Goal: Transaction & Acquisition: Book appointment/travel/reservation

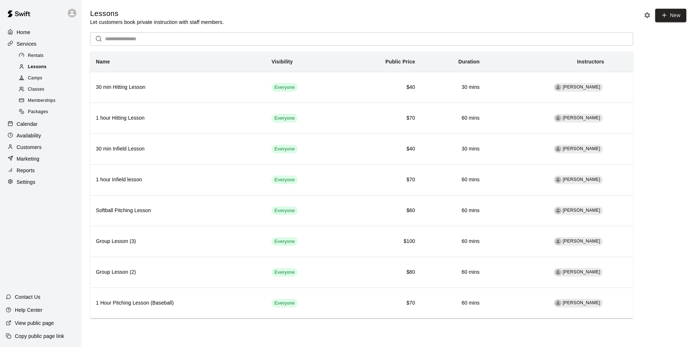
click at [41, 71] on span "Lessons" at bounding box center [37, 66] width 19 height 7
click at [47, 77] on div "Camps" at bounding box center [47, 78] width 61 height 10
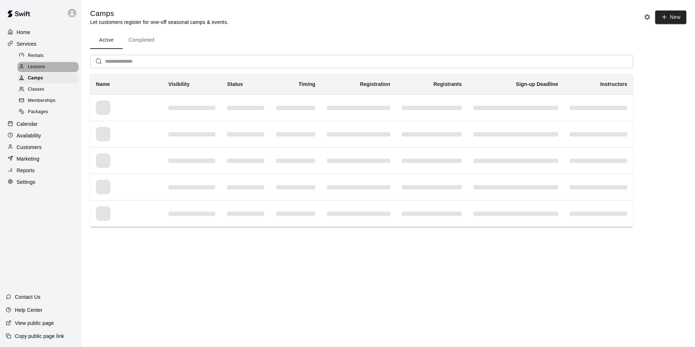
click at [48, 68] on div "Lessons" at bounding box center [47, 67] width 61 height 10
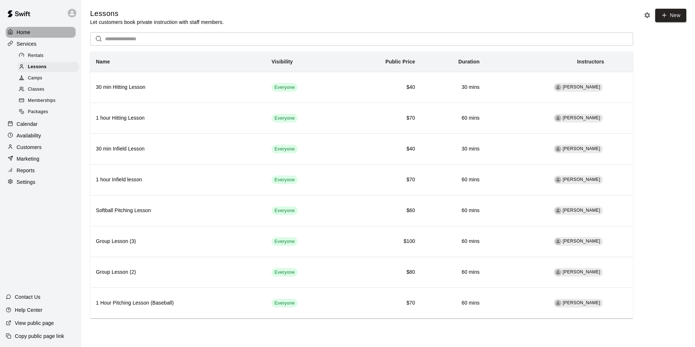
drag, startPoint x: 35, startPoint y: 30, endPoint x: 65, endPoint y: 44, distance: 33.1
click at [35, 30] on div "Home" at bounding box center [41, 32] width 70 height 11
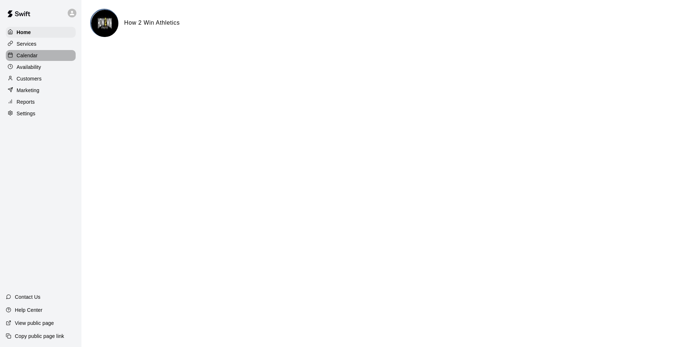
click at [42, 55] on div "Calendar" at bounding box center [41, 55] width 70 height 11
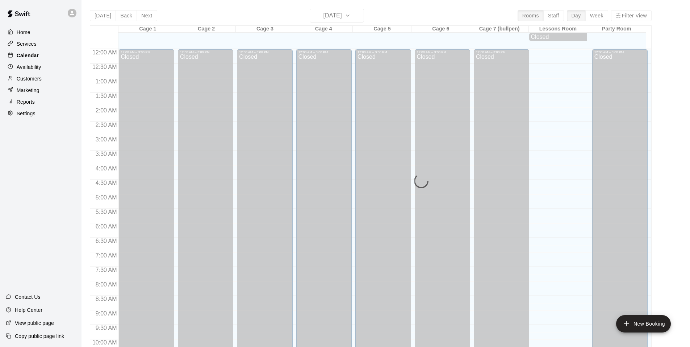
scroll to position [367, 0]
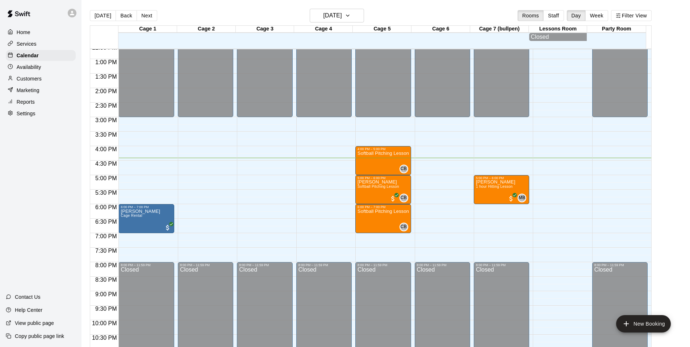
click at [29, 68] on p "Availability" at bounding box center [29, 66] width 25 height 7
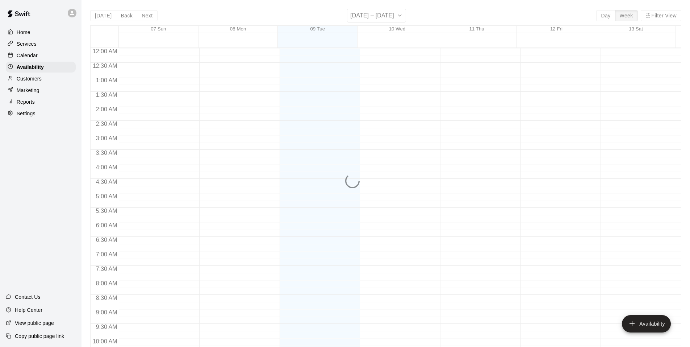
scroll to position [389, 0]
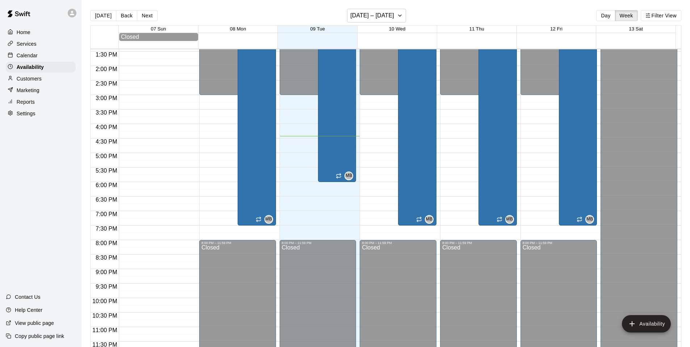
click at [42, 59] on div "Calendar" at bounding box center [41, 55] width 70 height 11
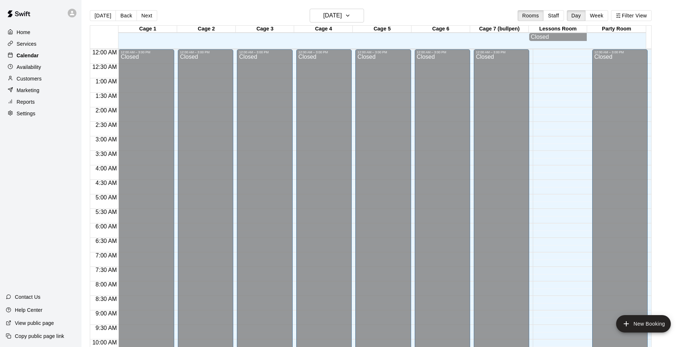
scroll to position [367, 0]
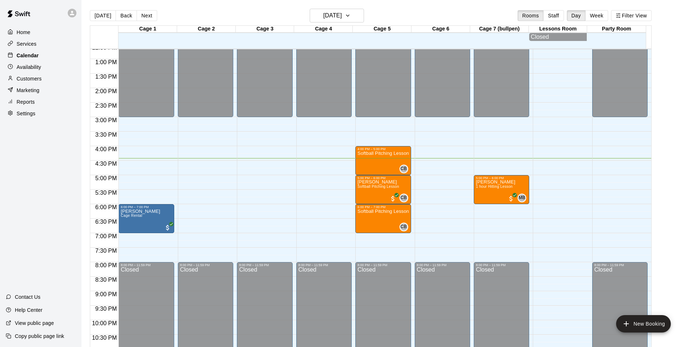
click at [41, 54] on div "Calendar" at bounding box center [41, 55] width 70 height 11
click at [39, 46] on div "Services" at bounding box center [41, 43] width 70 height 11
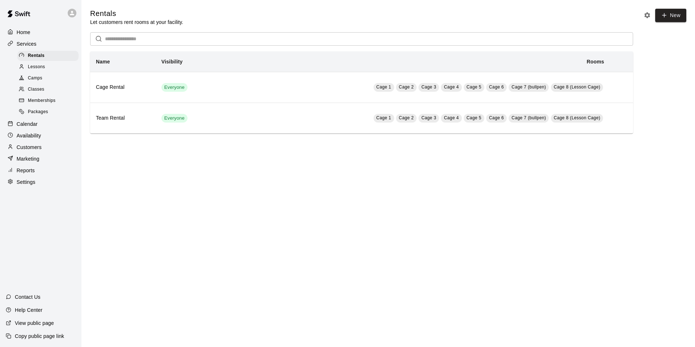
click at [26, 33] on p "Home" at bounding box center [24, 32] width 14 height 7
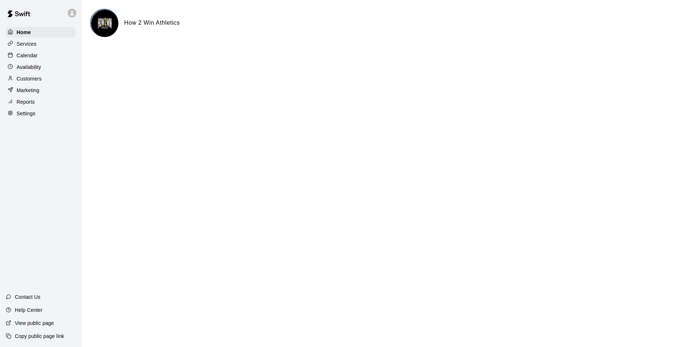
click at [35, 42] on p "Services" at bounding box center [27, 43] width 20 height 7
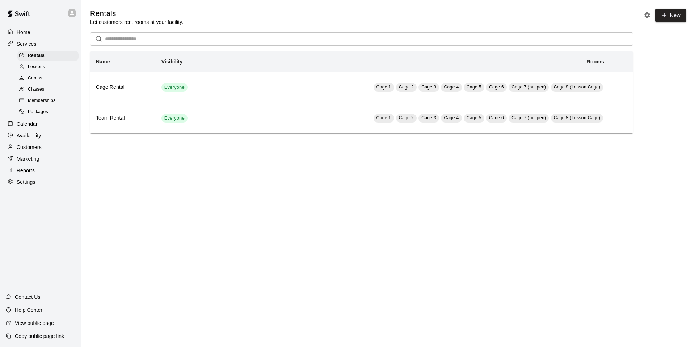
click at [37, 65] on span "Lessons" at bounding box center [36, 66] width 17 height 7
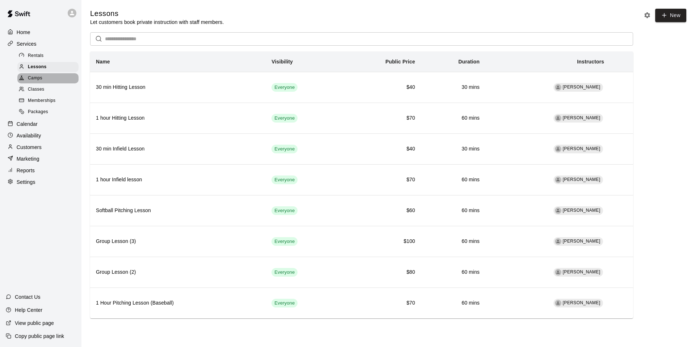
click at [51, 79] on div "Camps" at bounding box center [47, 78] width 61 height 10
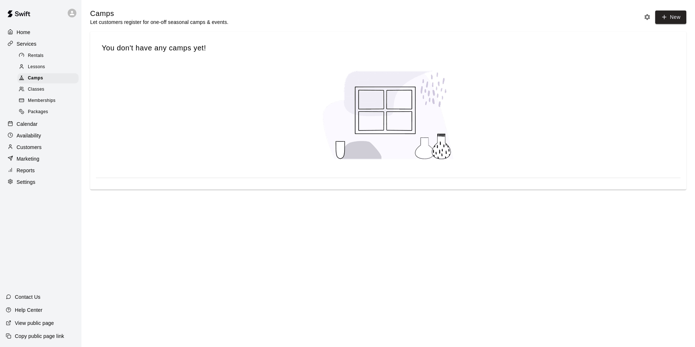
click at [49, 88] on div "Classes" at bounding box center [47, 89] width 61 height 10
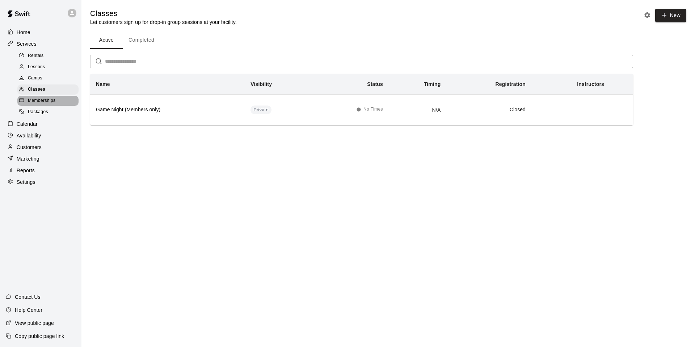
click at [52, 100] on span "Memberships" at bounding box center [42, 100] width 28 height 7
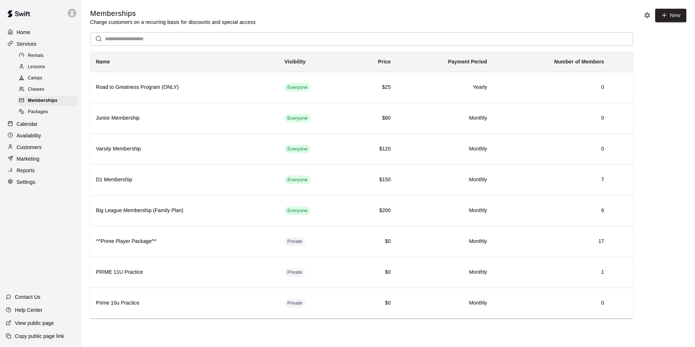
click at [33, 124] on p "Calendar" at bounding box center [27, 123] width 21 height 7
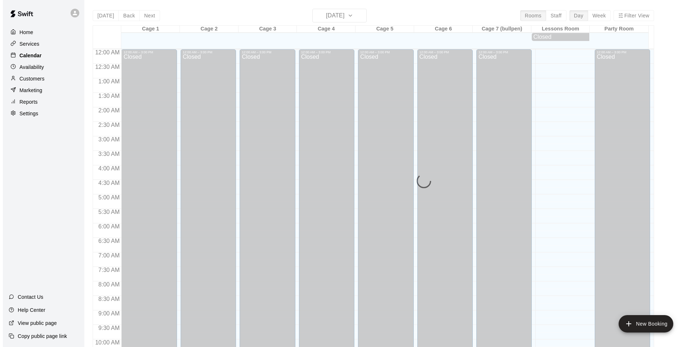
scroll to position [367, 0]
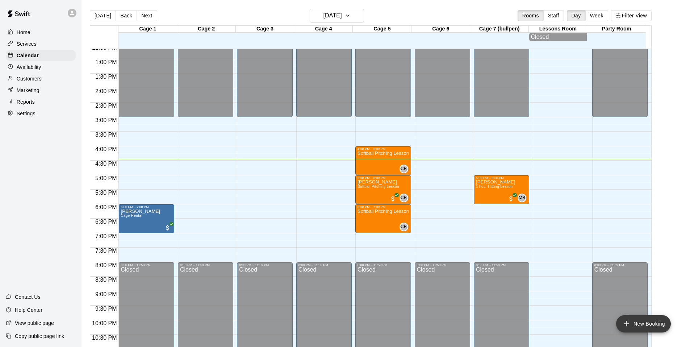
click at [662, 324] on button "New Booking" at bounding box center [643, 323] width 55 height 17
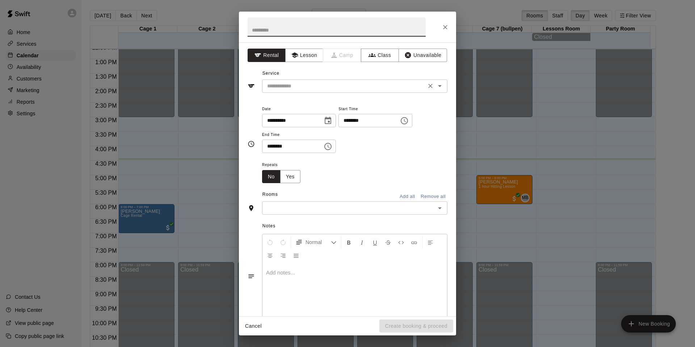
click at [326, 87] on input "text" at bounding box center [344, 86] width 160 height 9
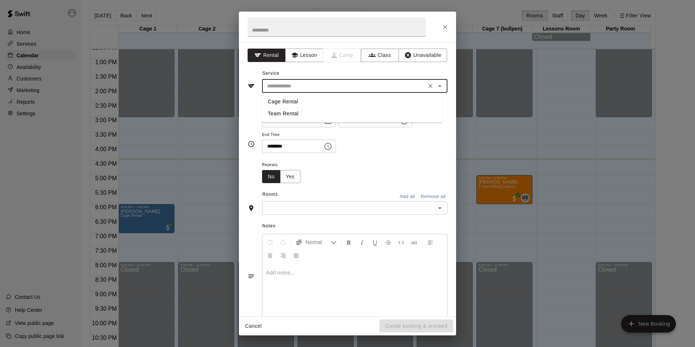
click at [295, 104] on li "Cage Rental" at bounding box center [352, 102] width 180 height 12
type input "**********"
click at [408, 122] on icon "Choose time, selected time is 4:00 PM" at bounding box center [404, 120] width 7 height 7
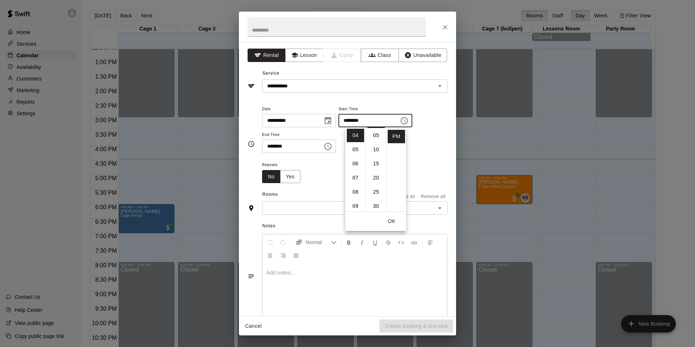
scroll to position [36, 0]
click at [379, 178] on li "30" at bounding box center [376, 183] width 17 height 13
type input "********"
click at [429, 152] on div "**********" at bounding box center [354, 128] width 185 height 49
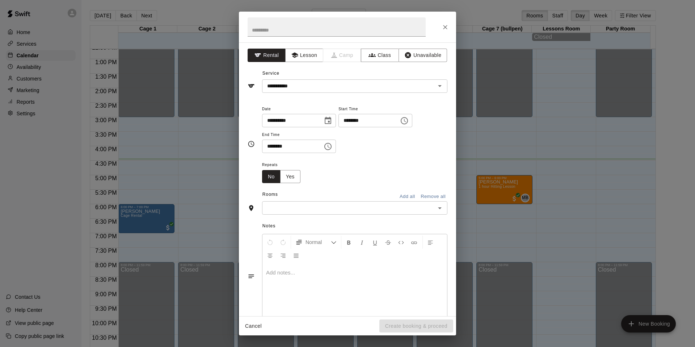
click at [318, 148] on input "********" at bounding box center [290, 145] width 56 height 13
click at [281, 147] on input "********" at bounding box center [290, 145] width 56 height 13
type input "********"
click at [386, 139] on div "**********" at bounding box center [354, 128] width 185 height 49
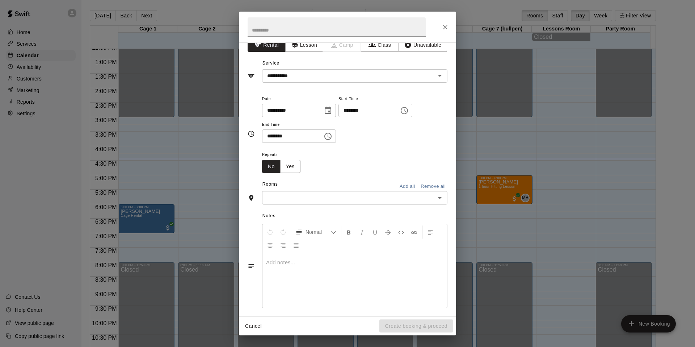
scroll to position [16, 0]
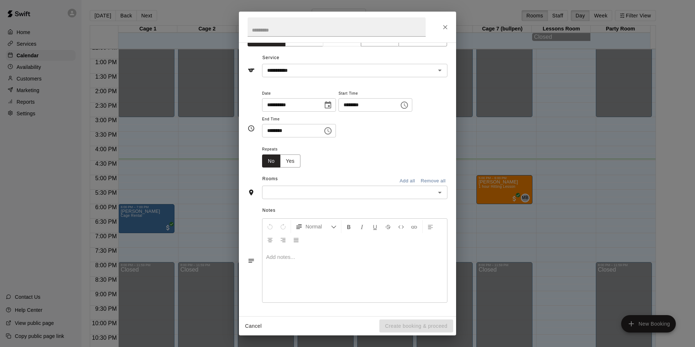
click at [374, 151] on div "Repeats No Yes" at bounding box center [354, 156] width 185 height 23
click at [396, 189] on input "text" at bounding box center [348, 192] width 169 height 9
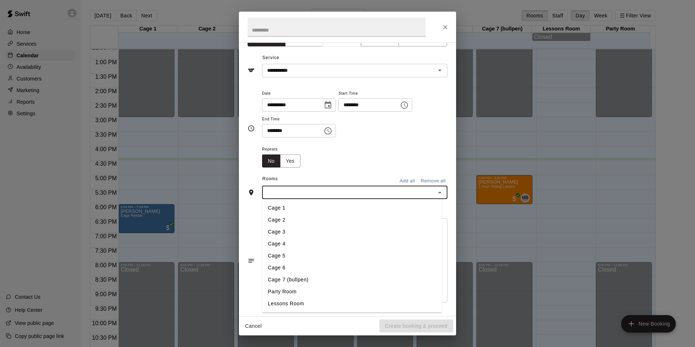
click at [291, 234] on li "Cage 3" at bounding box center [352, 232] width 180 height 12
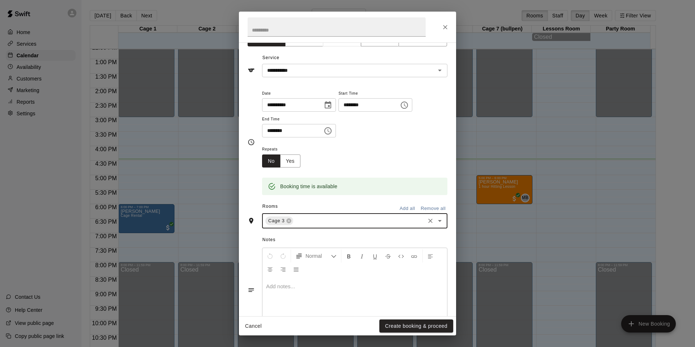
scroll to position [45, 0]
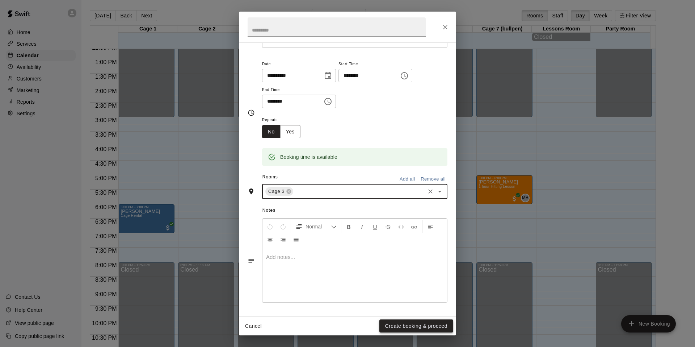
click at [409, 329] on button "Create booking & proceed" at bounding box center [417, 325] width 74 height 13
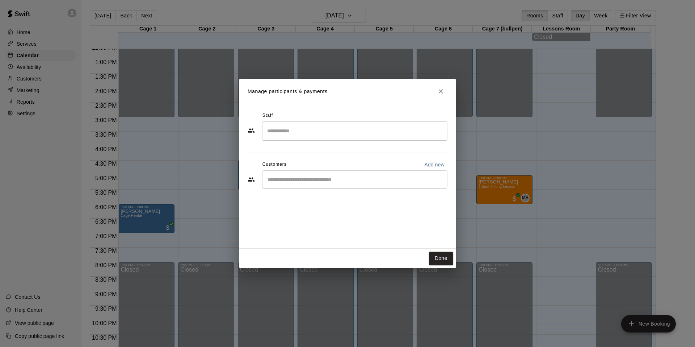
click at [322, 134] on input "Search staff" at bounding box center [355, 131] width 179 height 13
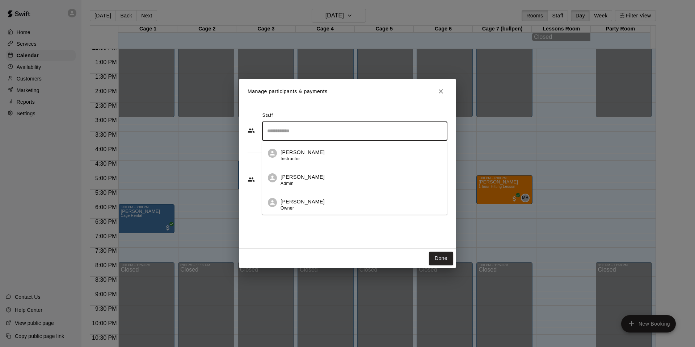
click at [330, 198] on div "[PERSON_NAME] Owner" at bounding box center [361, 205] width 161 height 14
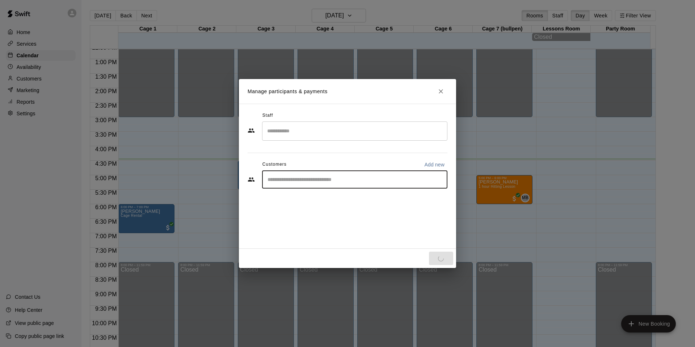
click at [312, 183] on input "Start typing to search customers..." at bounding box center [355, 179] width 179 height 7
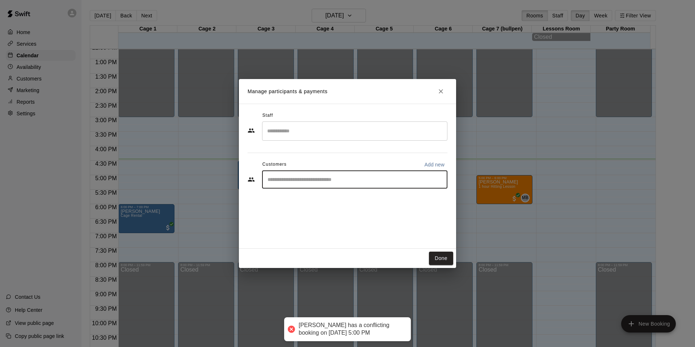
click at [429, 166] on p "Add new" at bounding box center [435, 164] width 20 height 7
select select "**"
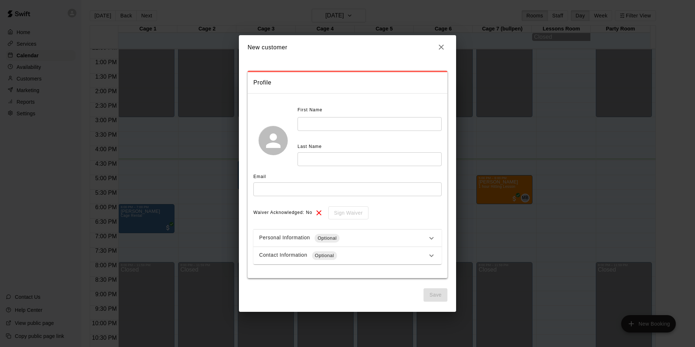
click at [439, 47] on icon "button" at bounding box center [441, 47] width 9 height 9
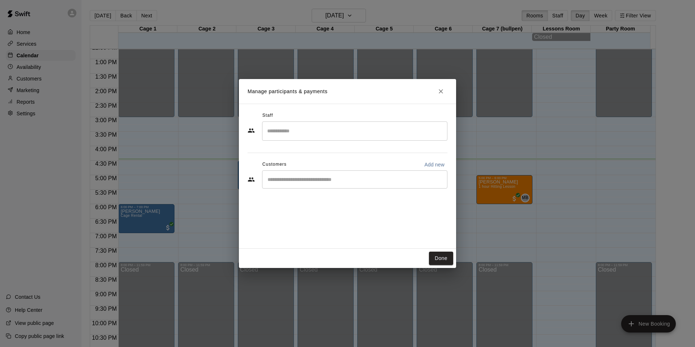
click at [321, 127] on input "Search staff" at bounding box center [355, 131] width 179 height 13
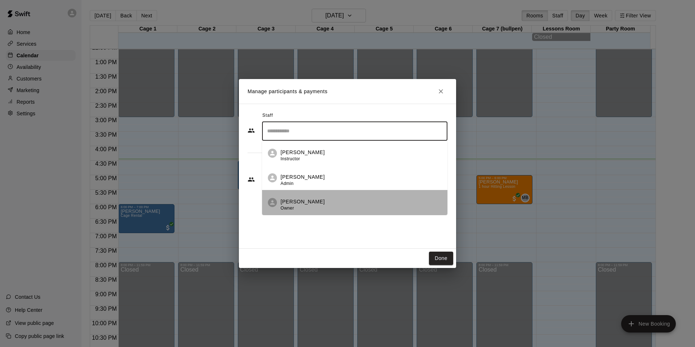
click at [308, 197] on li "[PERSON_NAME] Owner" at bounding box center [354, 202] width 185 height 25
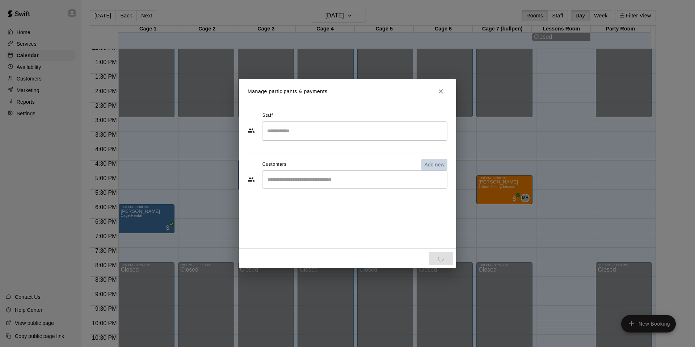
click at [442, 166] on p "Add new" at bounding box center [435, 164] width 20 height 7
select select "**"
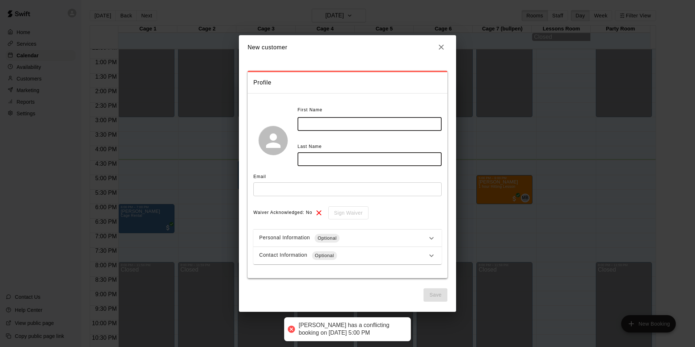
click at [338, 127] on input "text" at bounding box center [370, 123] width 144 height 13
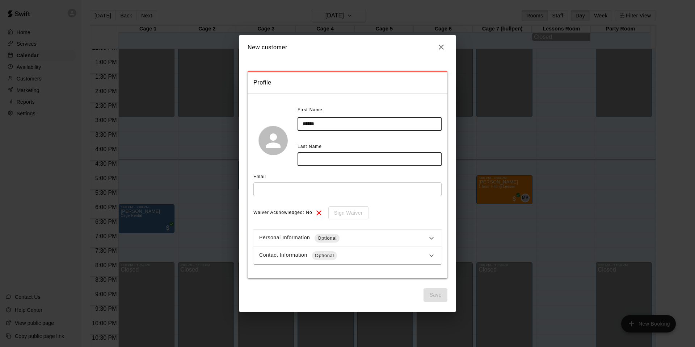
type input "*****"
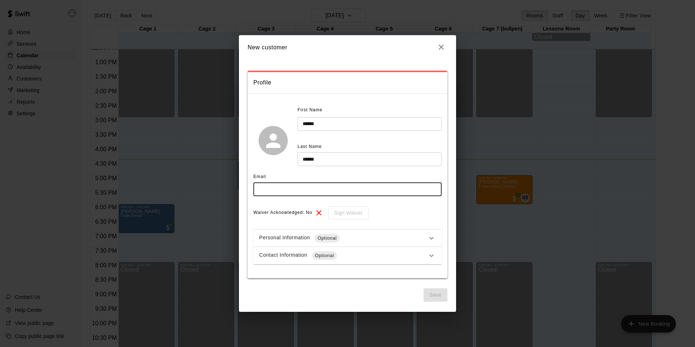
click at [316, 191] on input "text" at bounding box center [348, 188] width 188 height 13
type input "**********"
click at [406, 217] on div "Waiver Acknowledged: No Sign Waiver" at bounding box center [348, 212] width 188 height 13
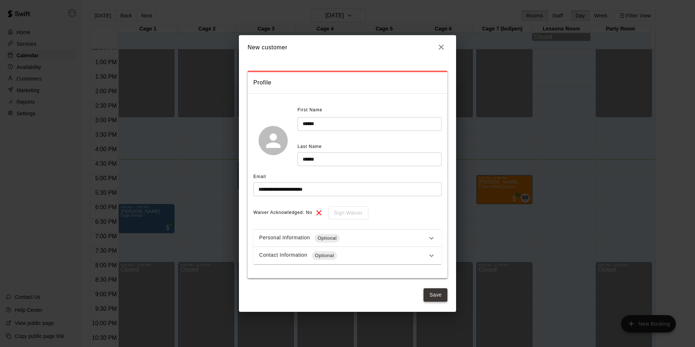
click at [432, 294] on button "Save" at bounding box center [436, 294] width 24 height 13
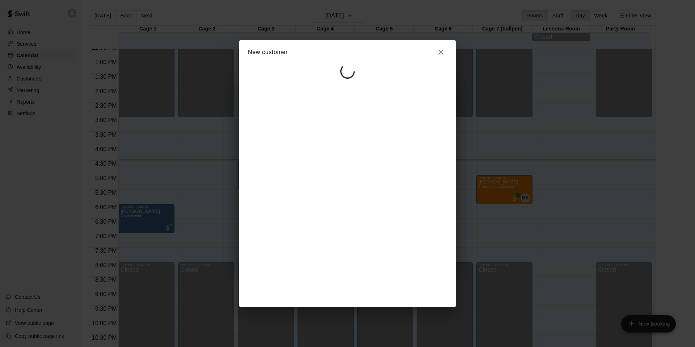
select select "**"
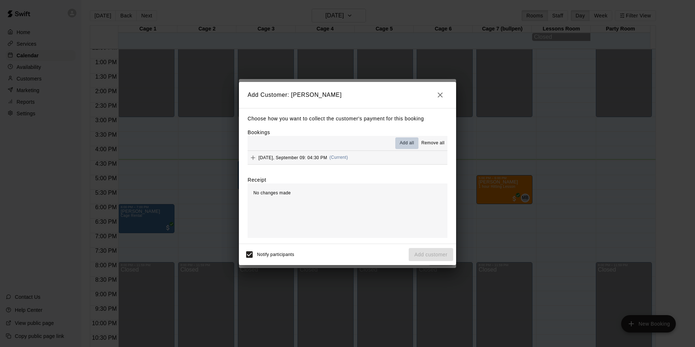
click at [404, 147] on span "Add all" at bounding box center [407, 142] width 14 height 7
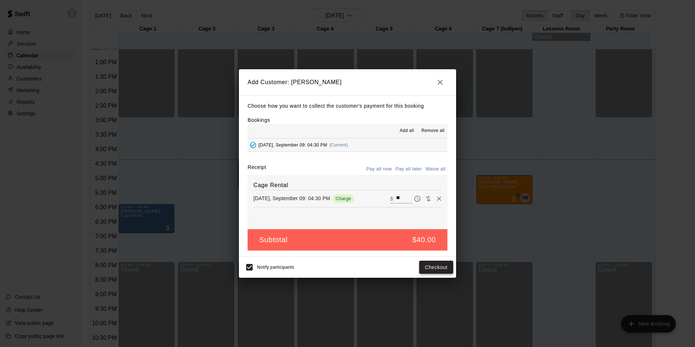
click at [427, 265] on button "Checkout" at bounding box center [436, 266] width 34 height 13
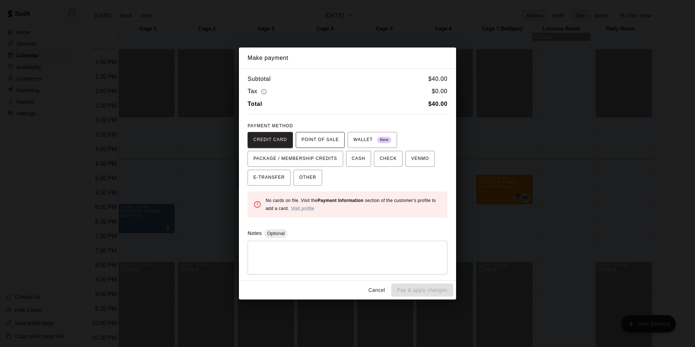
click at [321, 141] on span "POINT OF SALE" at bounding box center [320, 140] width 37 height 12
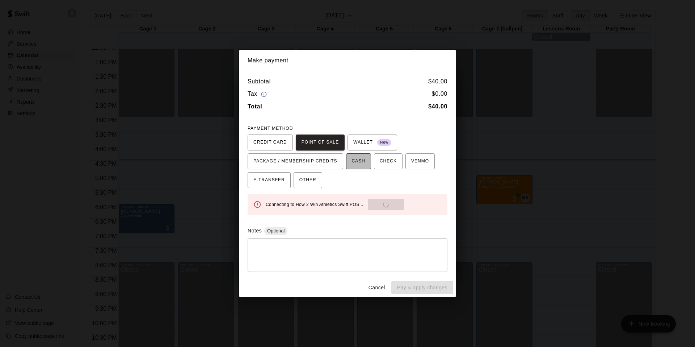
click at [357, 164] on span "CASH" at bounding box center [358, 161] width 13 height 12
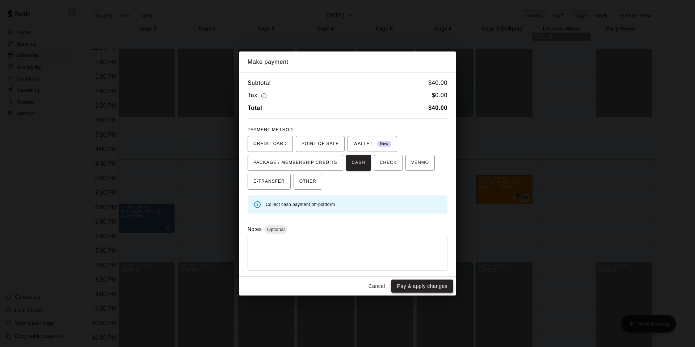
click at [422, 283] on button "Pay & apply changes" at bounding box center [423, 285] width 62 height 13
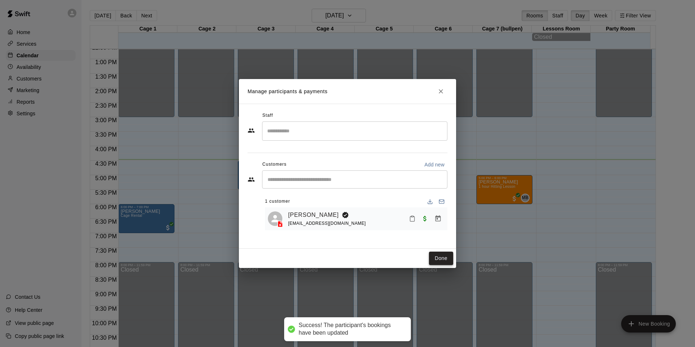
click at [438, 258] on button "Done" at bounding box center [441, 257] width 24 height 13
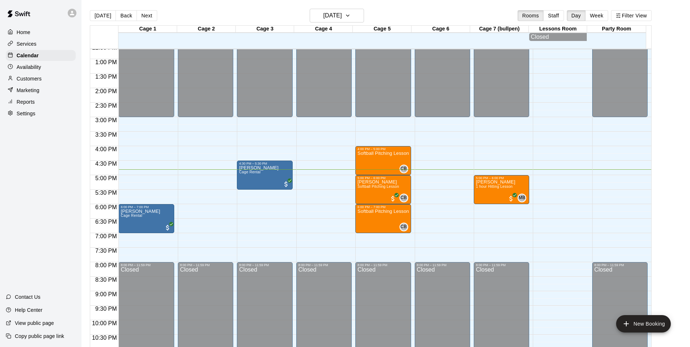
click at [32, 76] on div "Customers" at bounding box center [41, 78] width 70 height 11
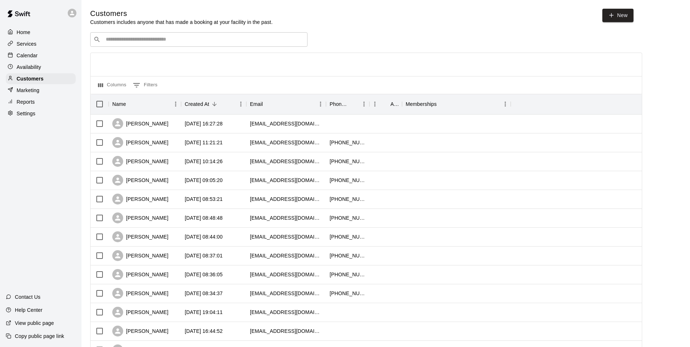
click at [214, 46] on div "​ ​" at bounding box center [198, 39] width 217 height 14
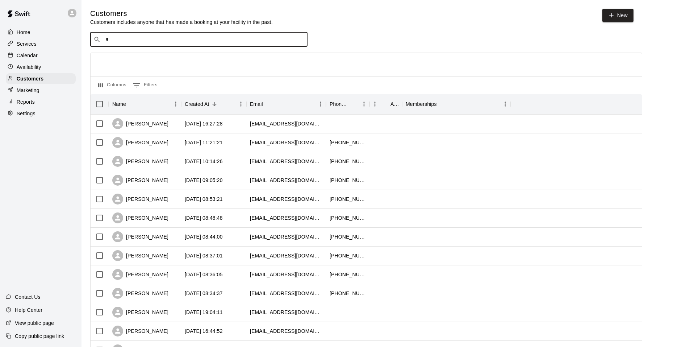
type input "**"
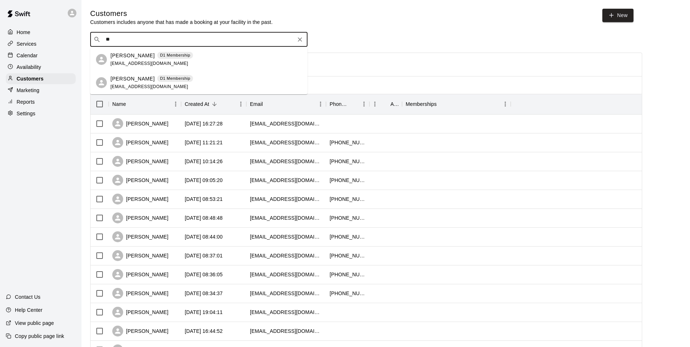
click at [179, 83] on div "[PERSON_NAME] D1 Membership [EMAIL_ADDRESS][DOMAIN_NAME]" at bounding box center [151, 83] width 83 height 16
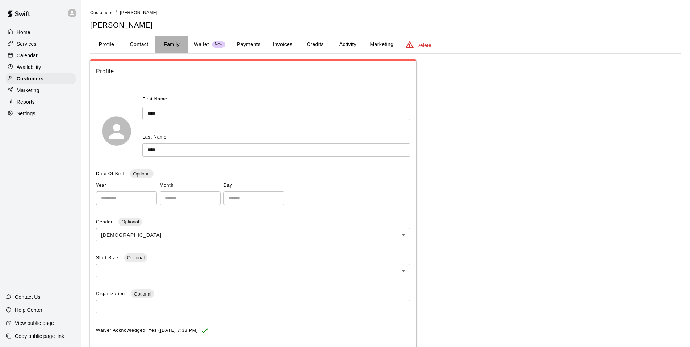
click at [177, 45] on button "Family" at bounding box center [171, 44] width 33 height 17
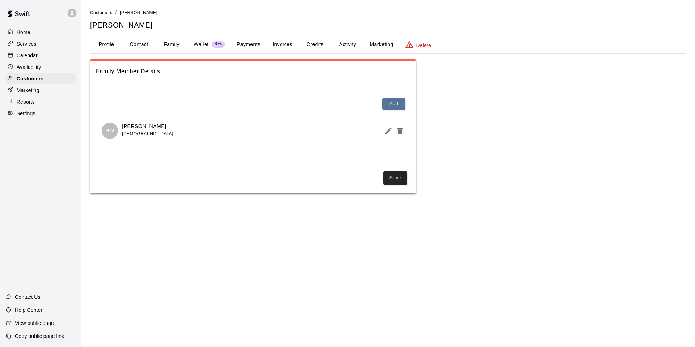
click at [246, 46] on button "Payments" at bounding box center [248, 44] width 35 height 17
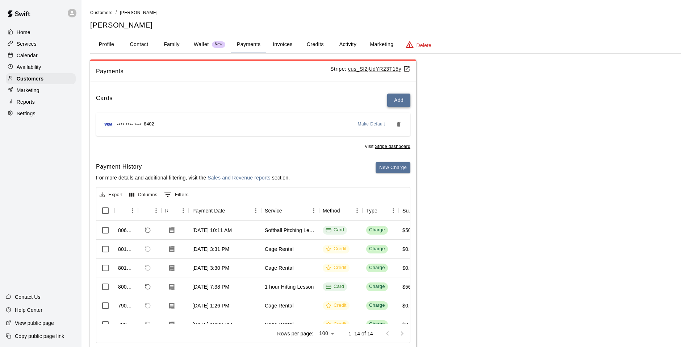
click at [394, 101] on button "Add" at bounding box center [398, 99] width 23 height 13
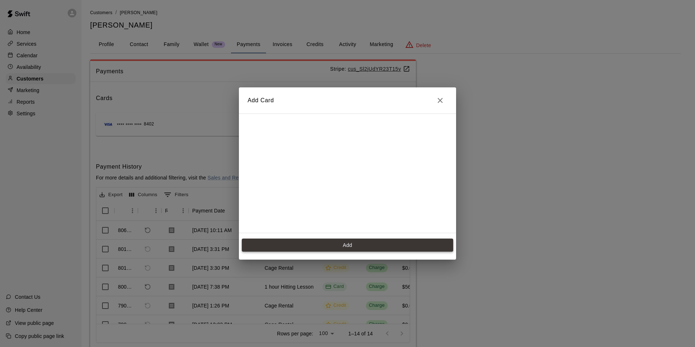
click at [342, 245] on button "Add" at bounding box center [348, 244] width 212 height 13
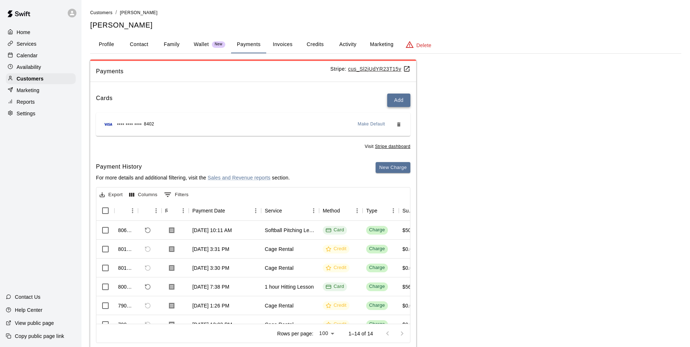
click at [398, 98] on button "Add" at bounding box center [398, 99] width 23 height 13
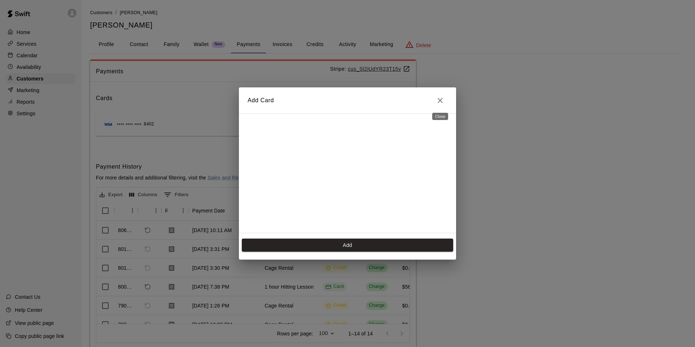
click at [441, 101] on icon "Close" at bounding box center [440, 100] width 9 height 9
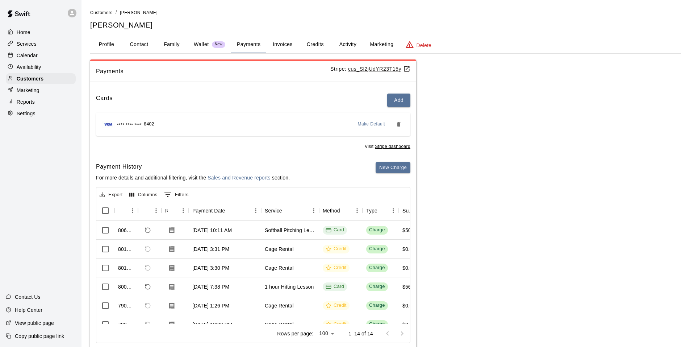
click at [34, 41] on p "Services" at bounding box center [27, 43] width 20 height 7
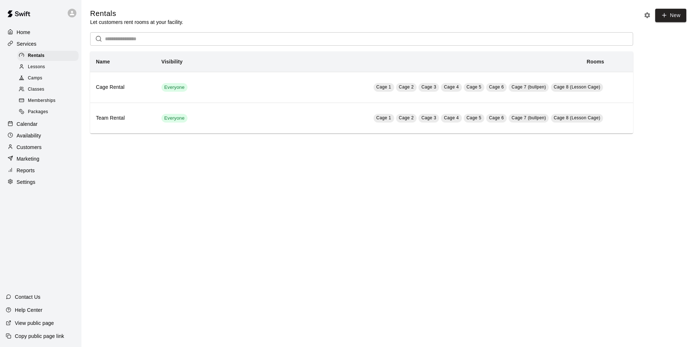
click at [45, 71] on div "Lessons" at bounding box center [47, 67] width 61 height 10
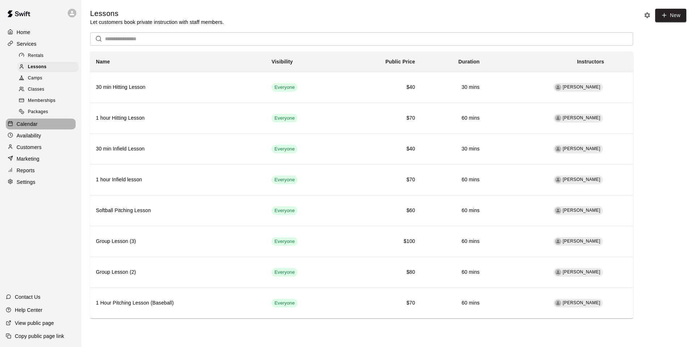
click at [29, 128] on p "Calendar" at bounding box center [27, 123] width 21 height 7
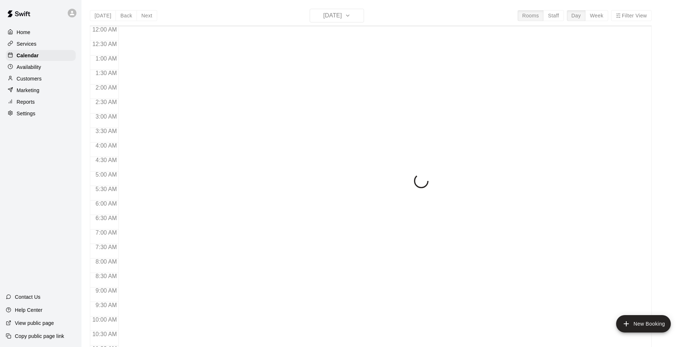
scroll to position [367, 0]
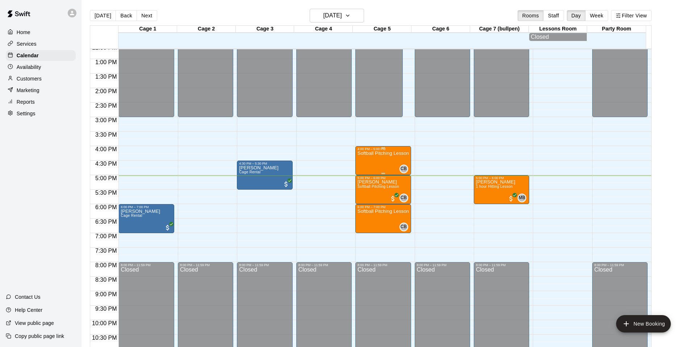
click at [385, 162] on div "Softball Pitching Lesson" at bounding box center [383, 324] width 51 height 347
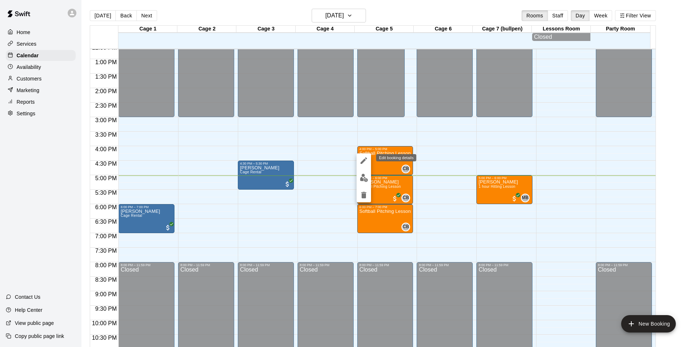
click at [366, 160] on icon "edit" at bounding box center [364, 160] width 9 height 9
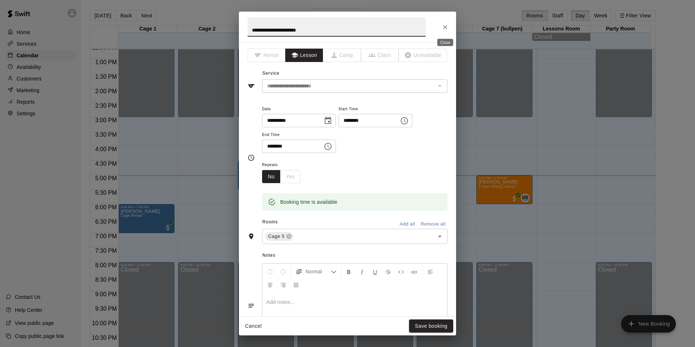
click at [443, 32] on button "Close" at bounding box center [445, 27] width 13 height 13
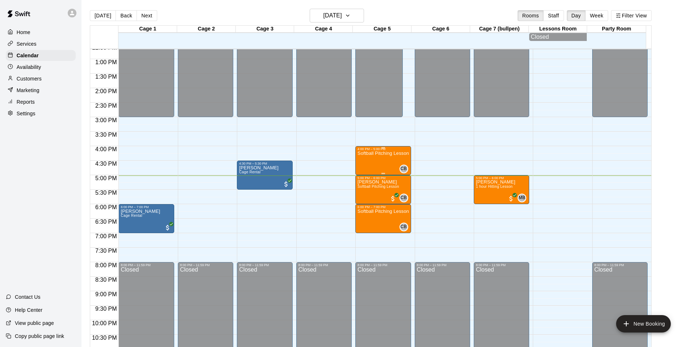
click at [388, 165] on div "Softball Pitching Lesson" at bounding box center [383, 324] width 51 height 347
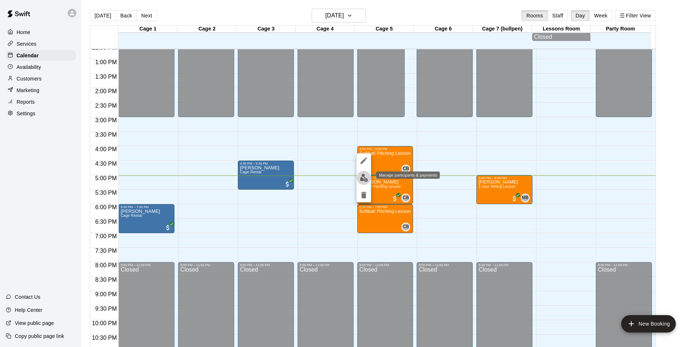
click at [364, 179] on img "edit" at bounding box center [364, 178] width 8 height 8
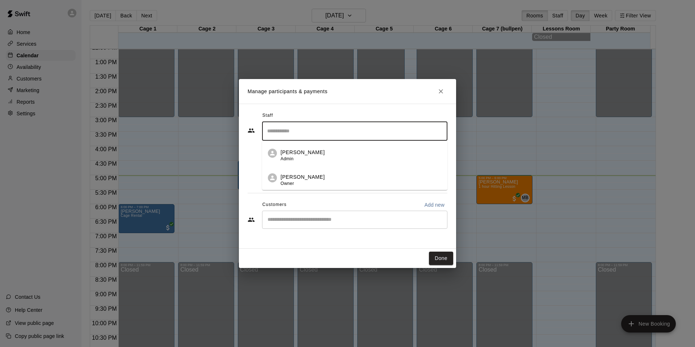
click at [328, 130] on input "Search staff" at bounding box center [355, 131] width 179 height 13
click at [304, 176] on p "[PERSON_NAME]" at bounding box center [303, 177] width 44 height 8
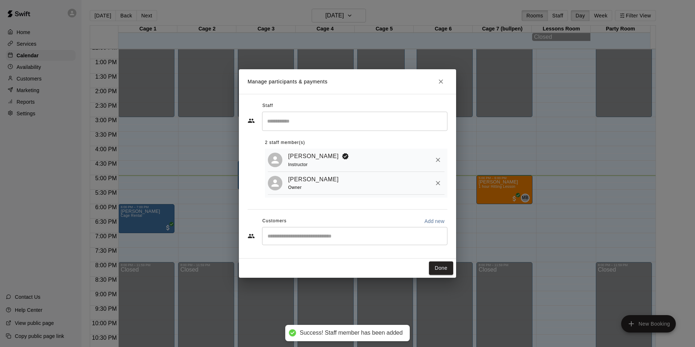
click at [431, 208] on div "Staff ​ 2 staff member(s) [PERSON_NAME] Instructor [PERSON_NAME] Owner Customer…" at bounding box center [348, 176] width 200 height 152
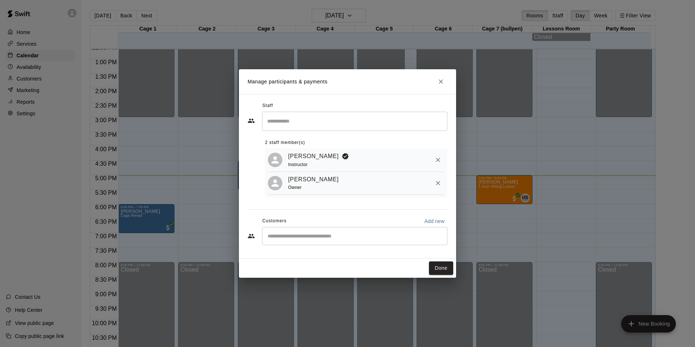
click at [431, 221] on p "Add new" at bounding box center [435, 220] width 20 height 7
select select "**"
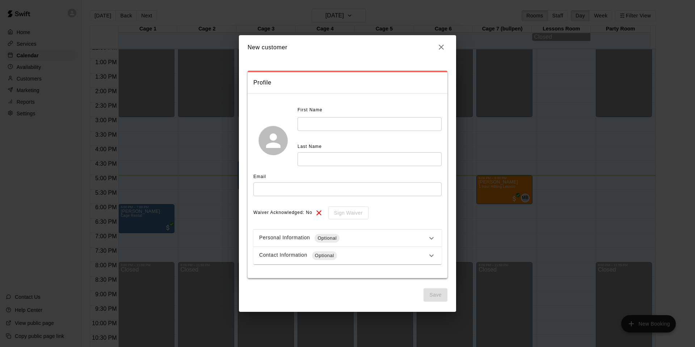
click at [347, 117] on input "text" at bounding box center [370, 123] width 144 height 13
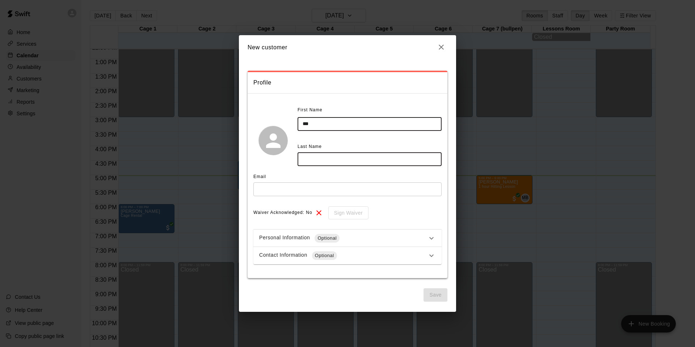
click at [335, 162] on input "text" at bounding box center [370, 158] width 144 height 13
click at [318, 124] on input "***" at bounding box center [370, 123] width 144 height 13
type input "*"
type input "*******"
type input "*****"
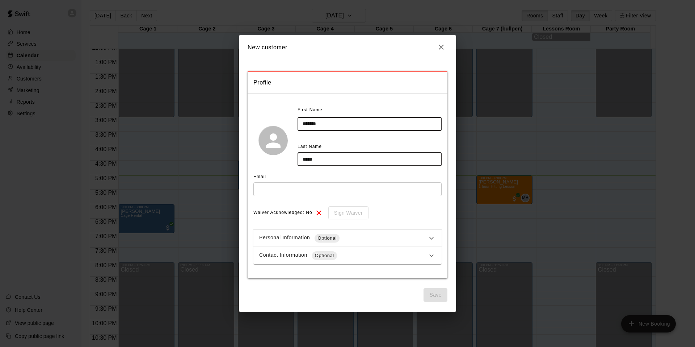
click at [354, 142] on div "Last Name" at bounding box center [370, 147] width 144 height 12
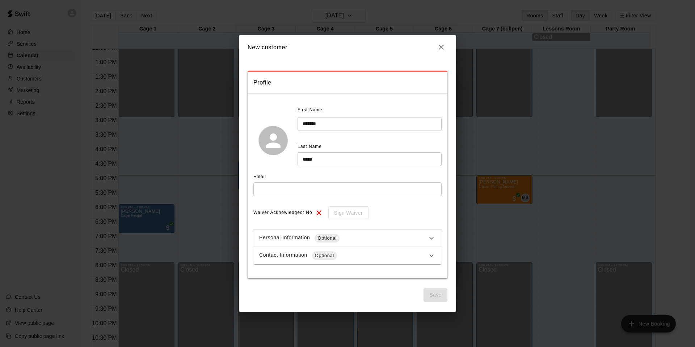
click at [311, 185] on input "text" at bounding box center [348, 188] width 188 height 13
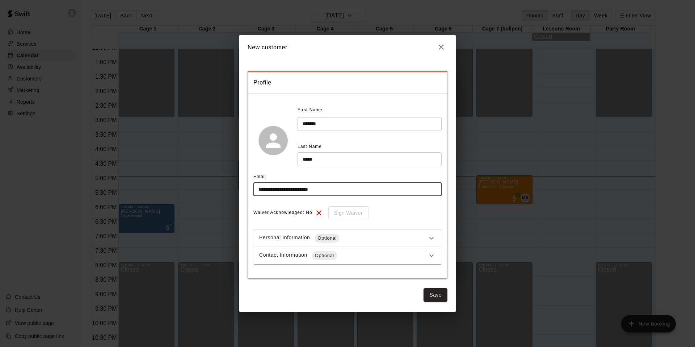
click at [317, 190] on input "**********" at bounding box center [348, 188] width 188 height 13
type input "**********"
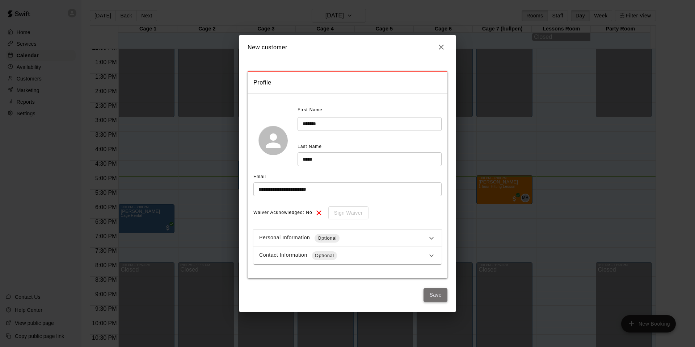
click at [432, 292] on button "Save" at bounding box center [436, 294] width 24 height 13
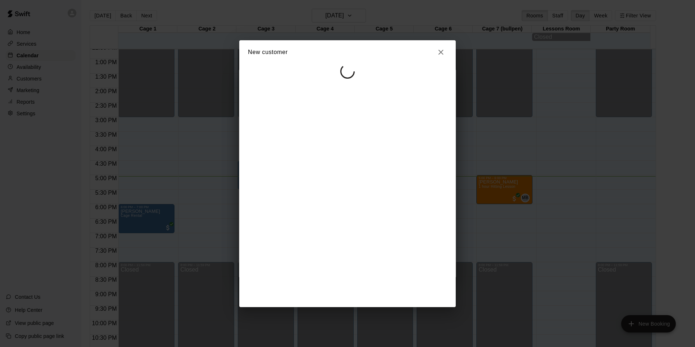
select select "**"
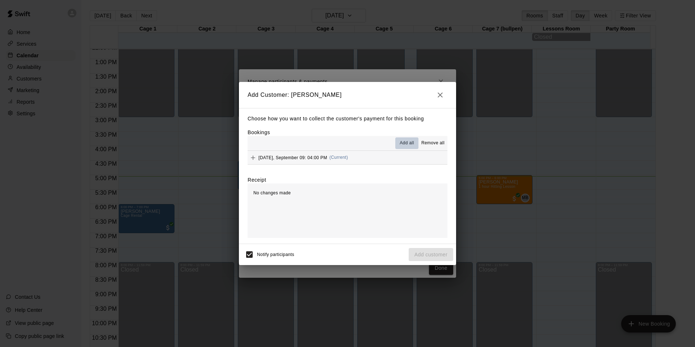
click at [405, 145] on span "Add all" at bounding box center [407, 142] width 14 height 7
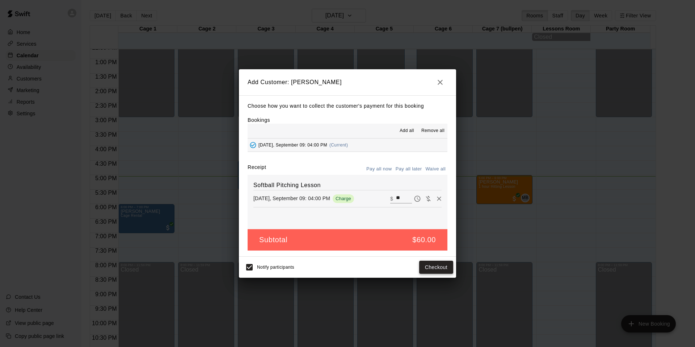
click at [432, 271] on button "Checkout" at bounding box center [436, 266] width 34 height 13
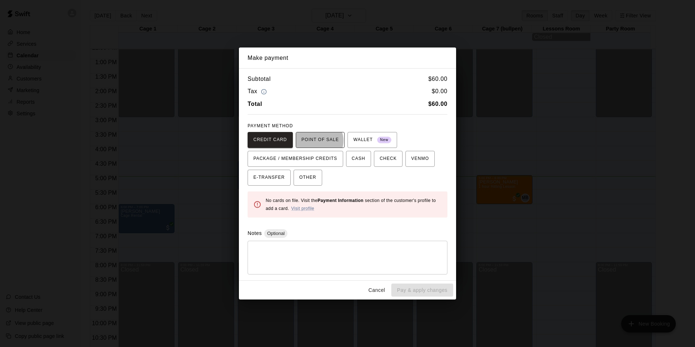
click at [316, 141] on span "POINT OF SALE" at bounding box center [320, 140] width 37 height 12
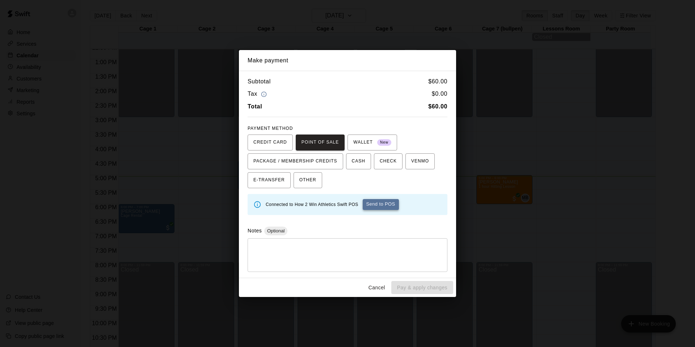
click at [380, 205] on button "Send to POS" at bounding box center [381, 204] width 36 height 11
click at [414, 166] on span "VENMO" at bounding box center [420, 161] width 18 height 12
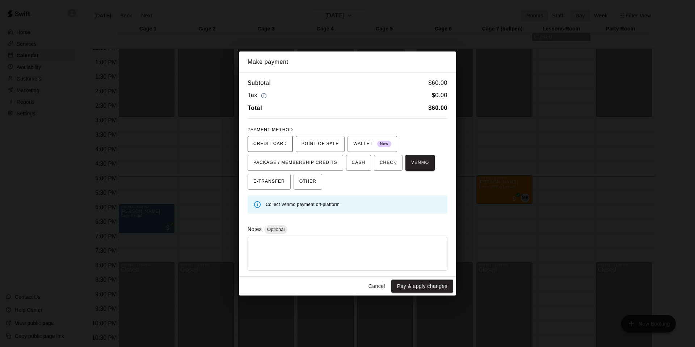
click at [286, 148] on button "CREDIT CARD" at bounding box center [270, 144] width 45 height 16
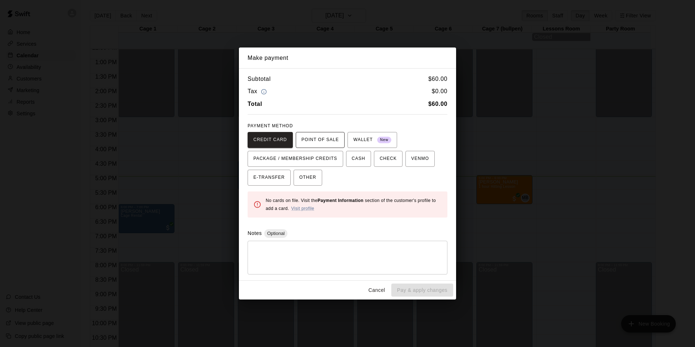
click at [308, 144] on span "POINT OF SALE" at bounding box center [320, 140] width 37 height 12
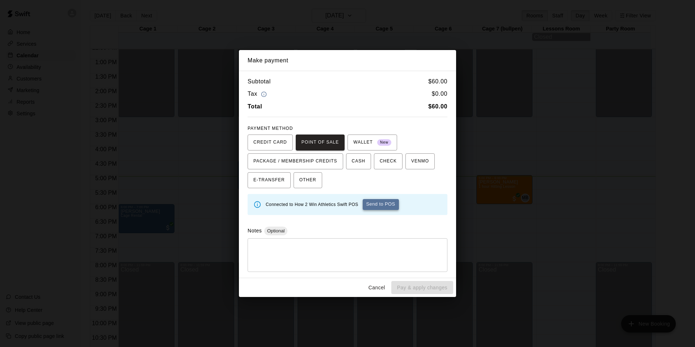
click at [379, 203] on button "Send to POS" at bounding box center [381, 204] width 36 height 11
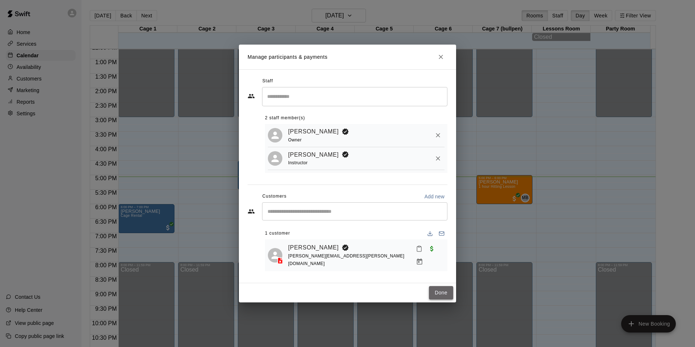
click at [442, 288] on button "Done" at bounding box center [441, 292] width 24 height 13
